Goal: Information Seeking & Learning: Find specific fact

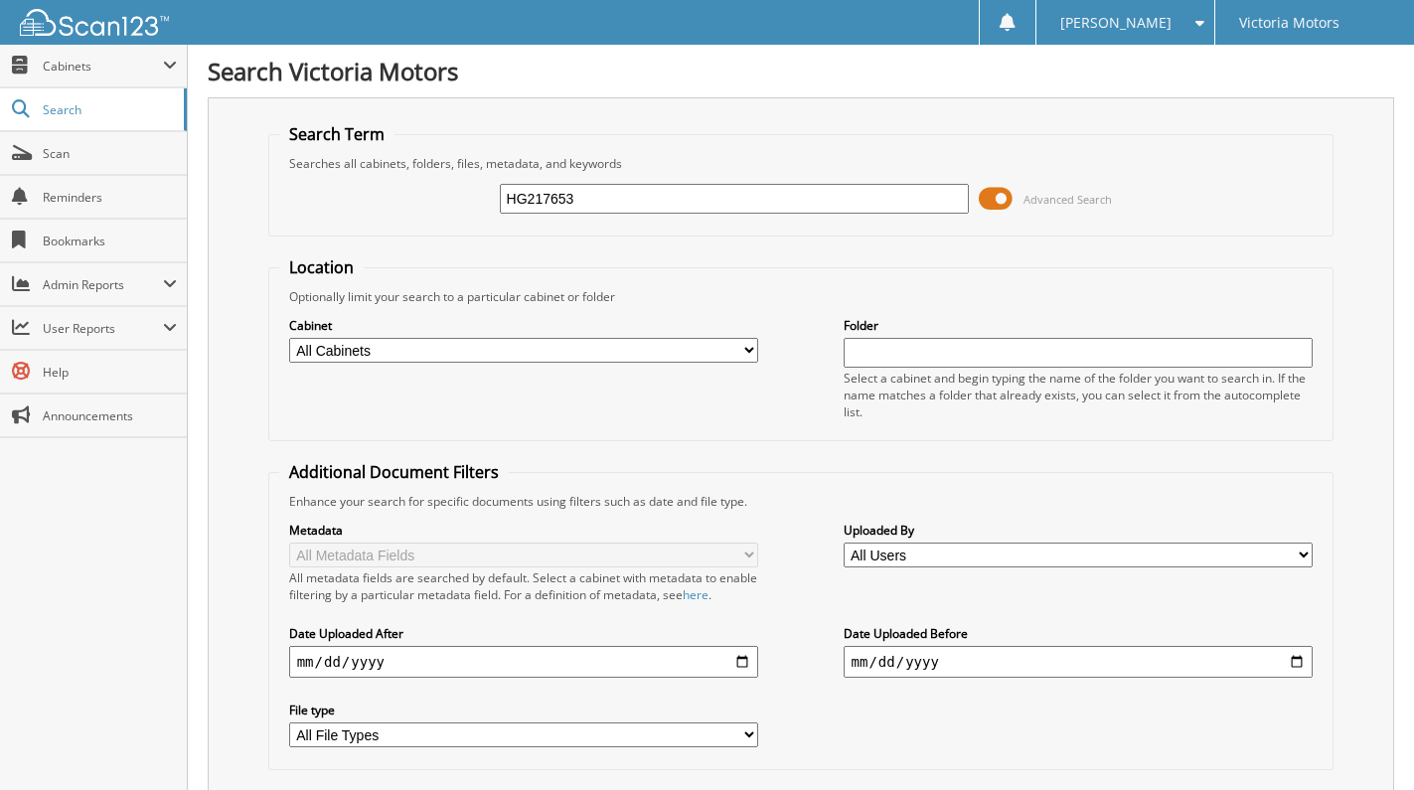
type input "HG217653"
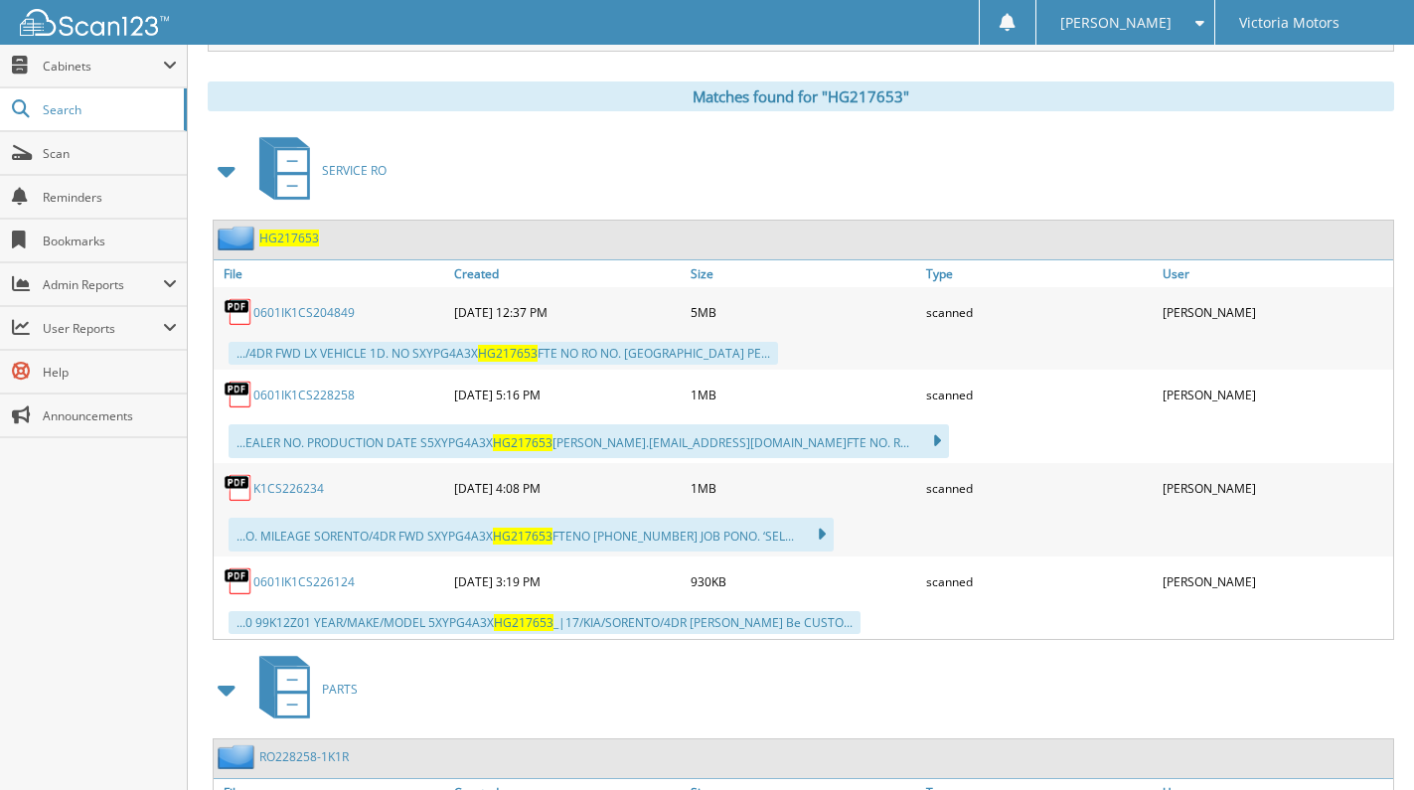
scroll to position [808, 0]
click at [304, 306] on link "0601IK1CS204849" at bounding box center [303, 311] width 101 height 17
click at [292, 398] on link "0601IK1CS228258" at bounding box center [303, 393] width 101 height 17
click at [286, 492] on link "K1CS226234" at bounding box center [288, 487] width 71 height 17
click at [331, 586] on link "0601IK1CS226124" at bounding box center [303, 580] width 101 height 17
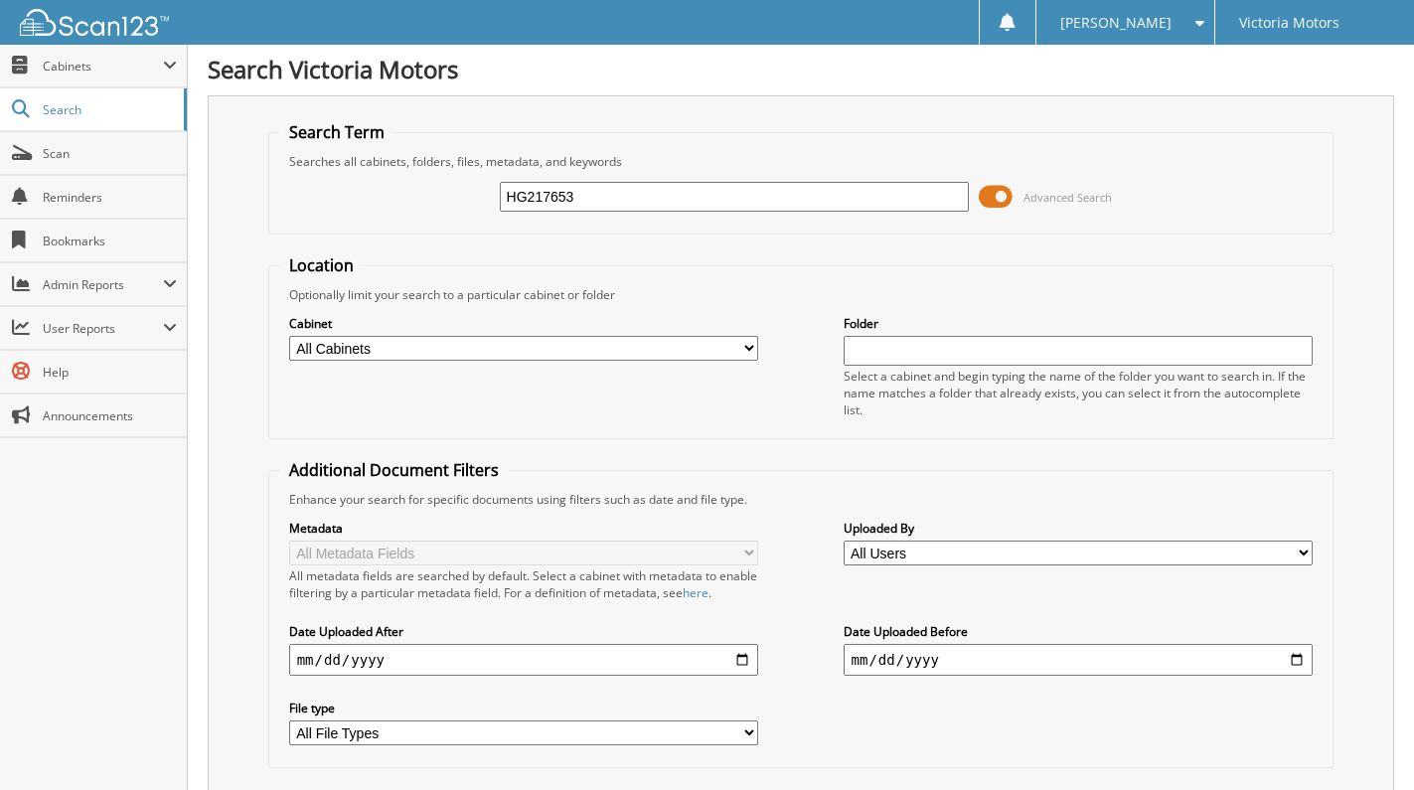
scroll to position [0, 0]
drag, startPoint x: 566, startPoint y: 193, endPoint x: 576, endPoint y: 196, distance: 10.4
click at [569, 194] on input "HG217653" at bounding box center [735, 199] width 470 height 30
drag, startPoint x: 581, startPoint y: 199, endPoint x: 318, endPoint y: 199, distance: 263.3
click at [318, 199] on div "HG217653 Advanced Search" at bounding box center [801, 199] width 1044 height 54
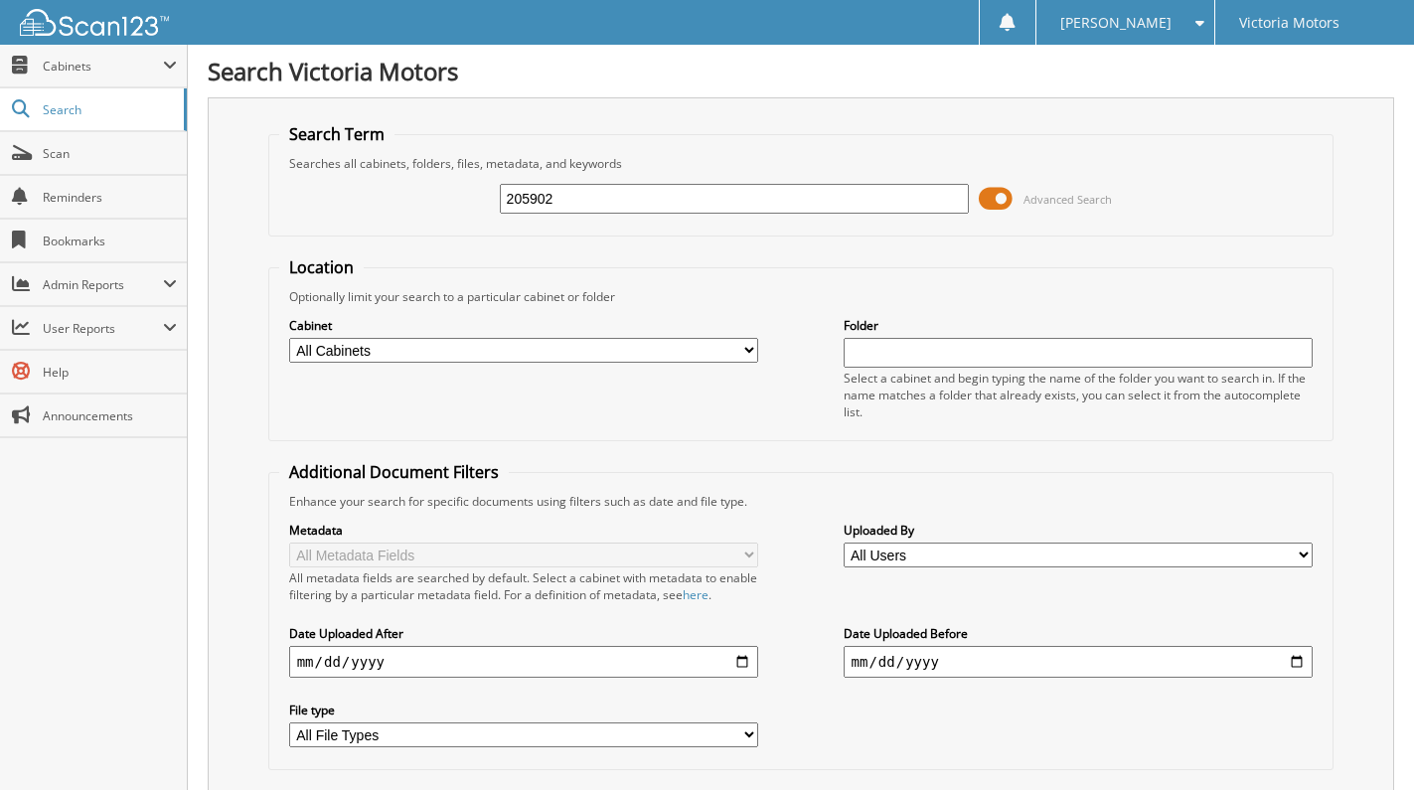
type input "205902"
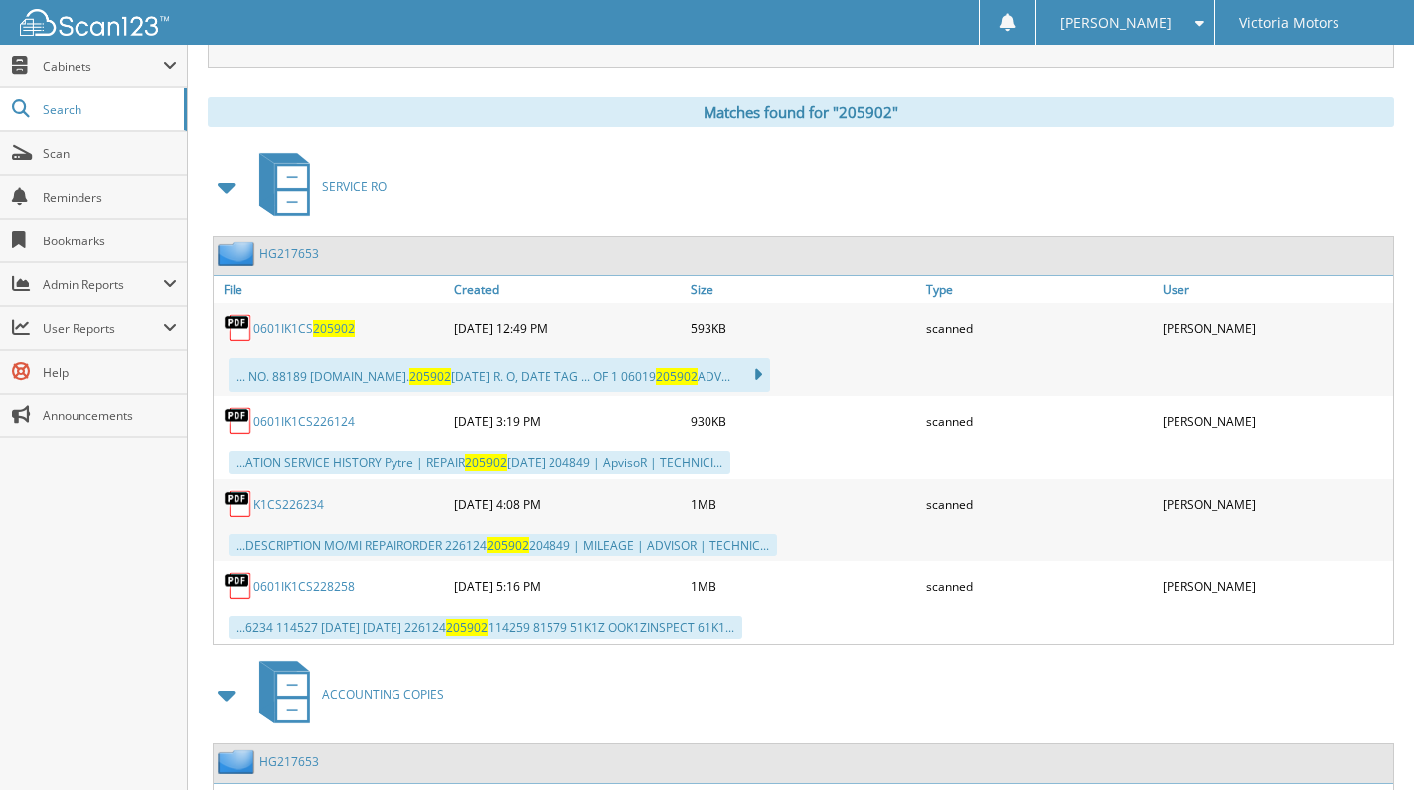
scroll to position [795, 0]
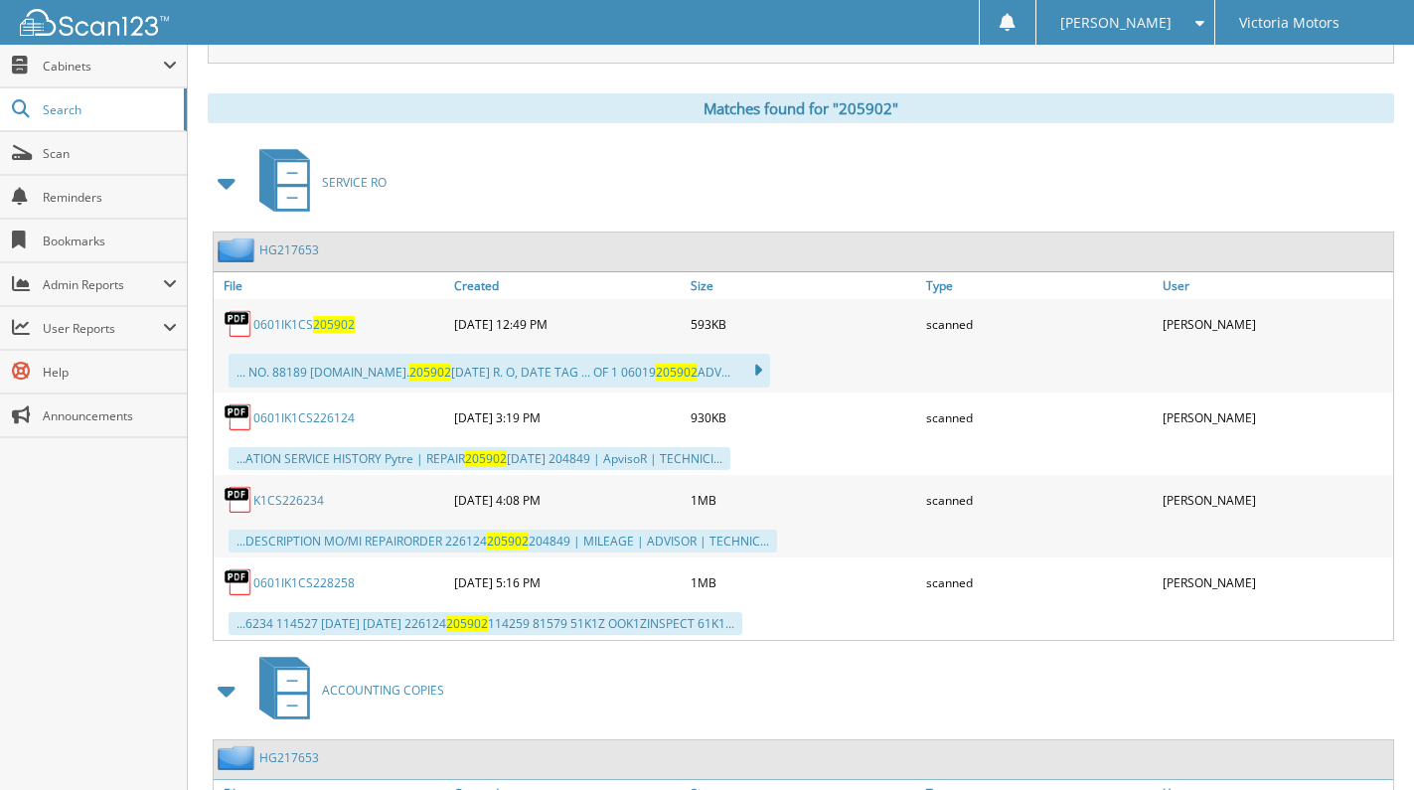
click at [265, 321] on link "0601IK1CS 205902" at bounding box center [303, 324] width 101 height 17
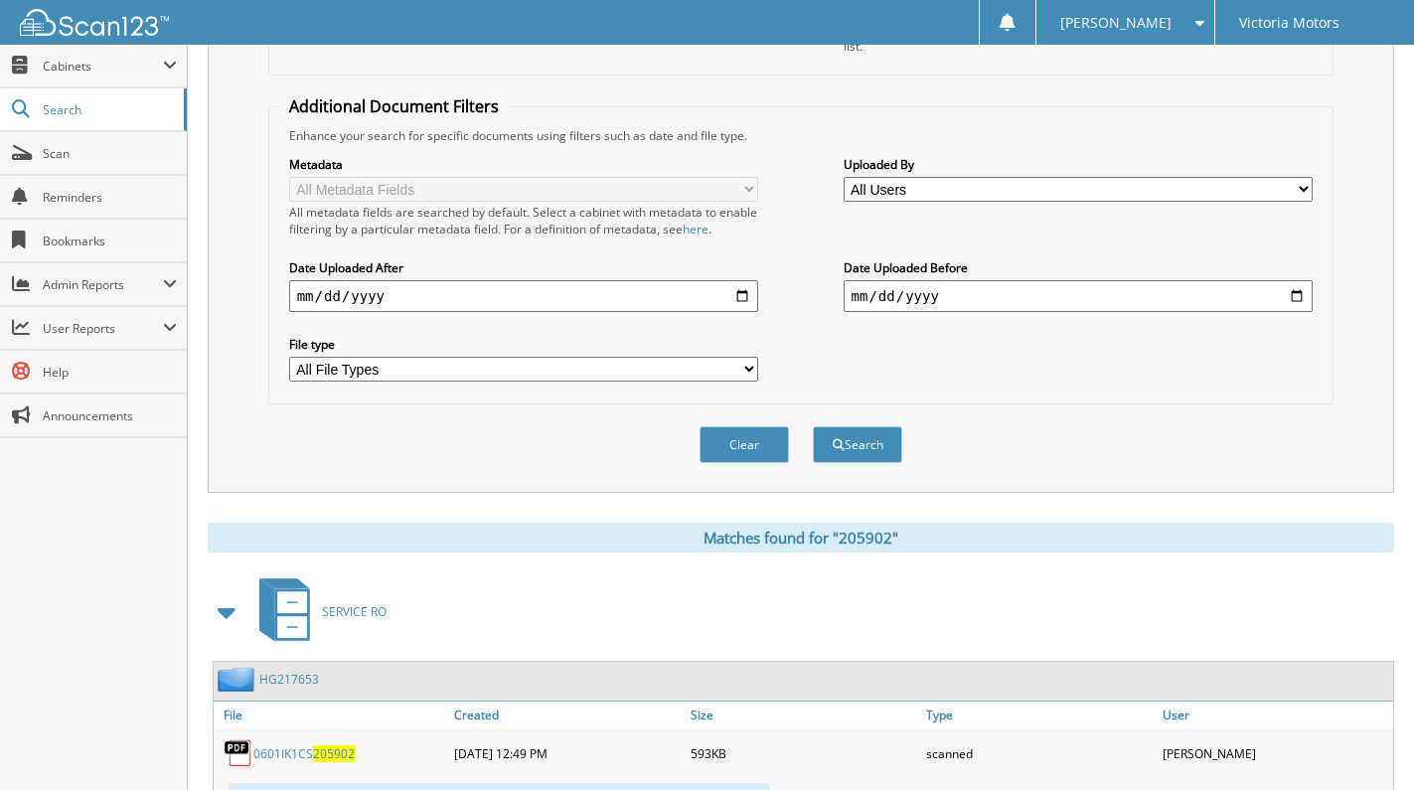
scroll to position [0, 0]
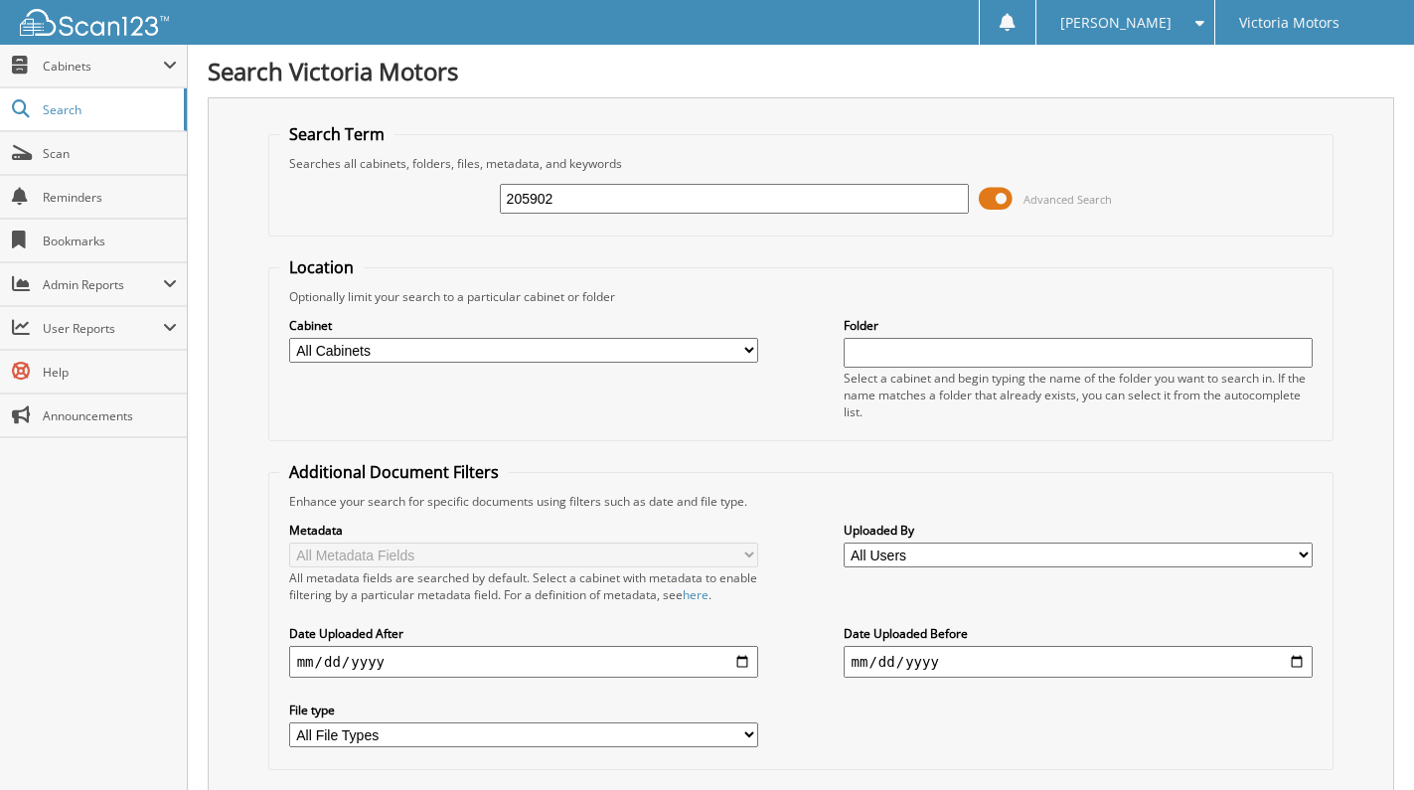
drag, startPoint x: 616, startPoint y: 201, endPoint x: 232, endPoint y: 250, distance: 386.7
click at [232, 250] on div "Search Term Searches all cabinets, folders, files, metadata, and keywords 20590…" at bounding box center [801, 477] width 1186 height 761
type input "204849"
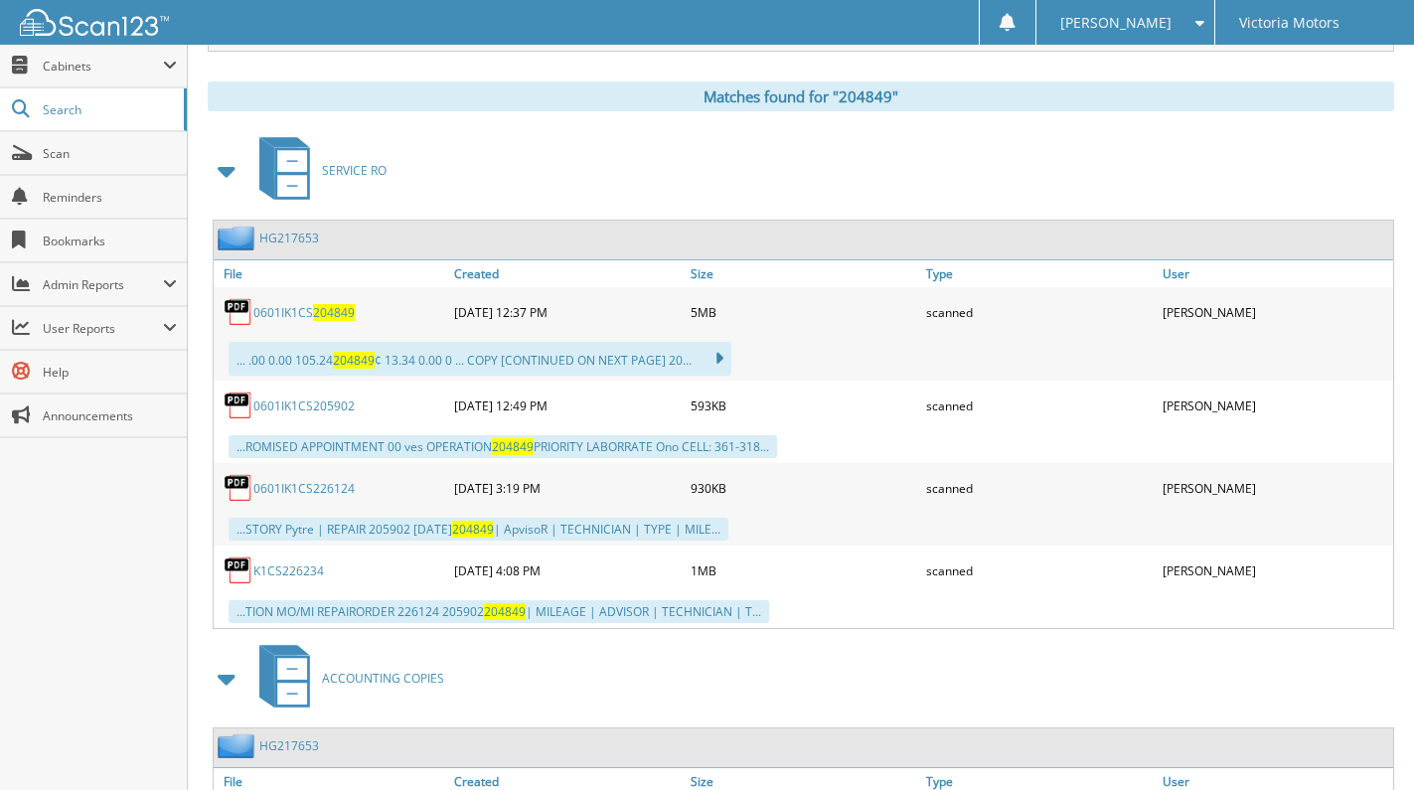
scroll to position [894, 0]
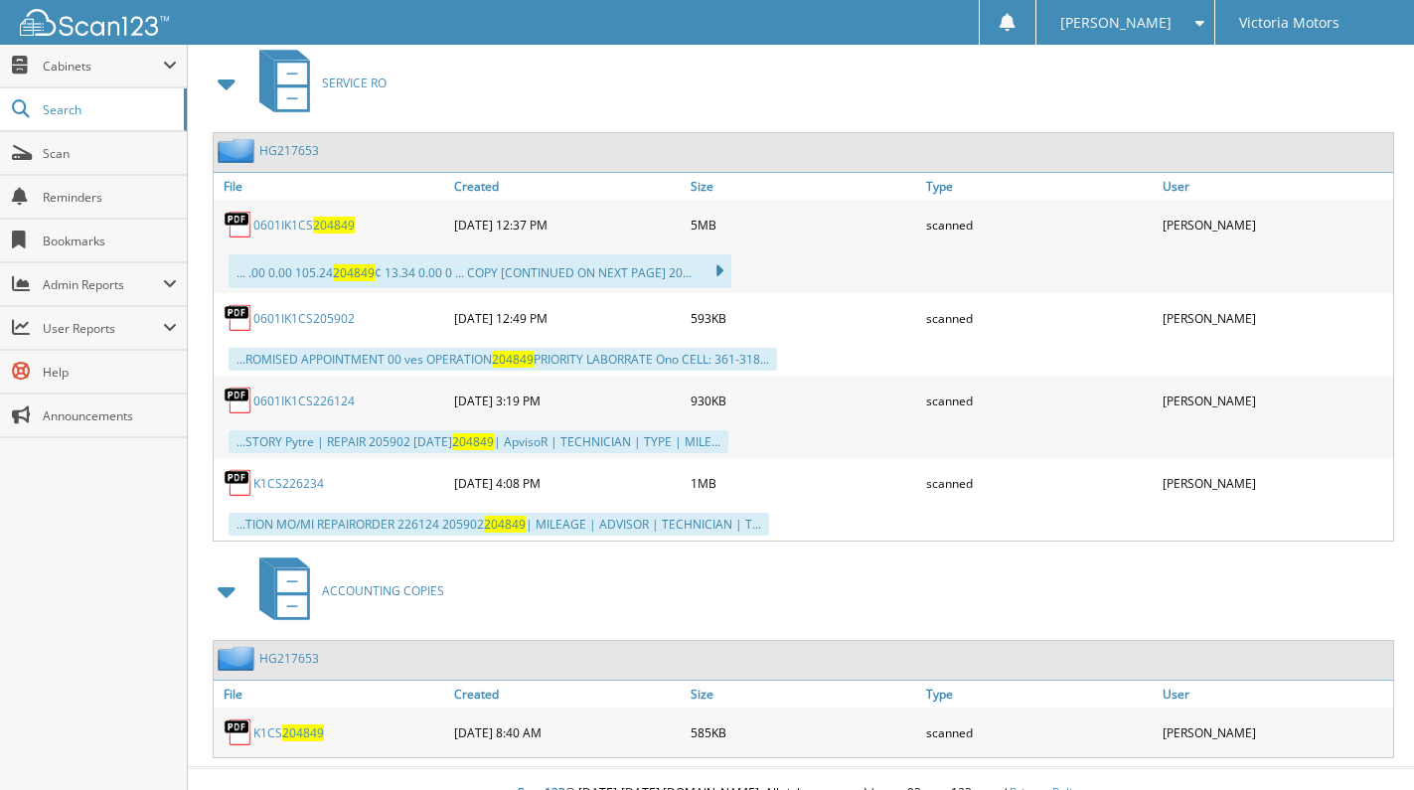
click at [303, 228] on link "0601IK1CS 204849" at bounding box center [303, 225] width 101 height 17
click at [518, 85] on div "SERVICE RO" at bounding box center [801, 83] width 1186 height 78
